Goal: Find specific page/section: Find specific page/section

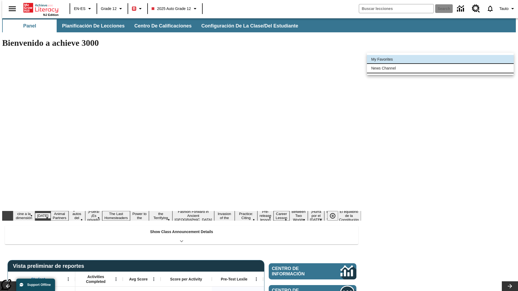
click at [440, 68] on li "News Channel" at bounding box center [440, 68] width 147 height 9
type input "120"
